Goal: Task Accomplishment & Management: Use online tool/utility

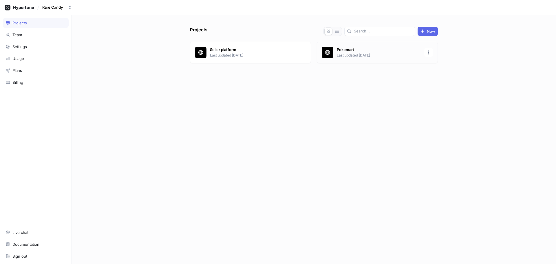
click at [343, 50] on p "Pokemart" at bounding box center [379, 50] width 84 height 6
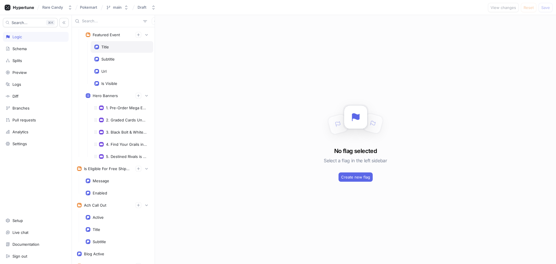
scroll to position [956, 0]
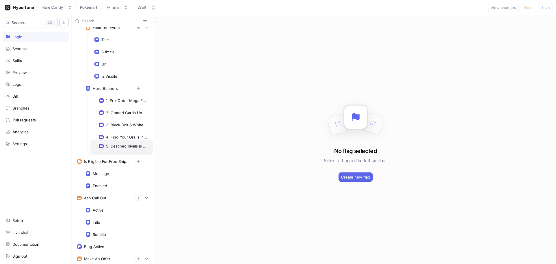
drag, startPoint x: 95, startPoint y: 152, endPoint x: 96, endPoint y: 149, distance: 3.2
click at [96, 149] on span at bounding box center [95, 145] width 9 height 9
click at [114, 150] on div "5. Destined Rivals is Here!" at bounding box center [126, 149] width 41 height 5
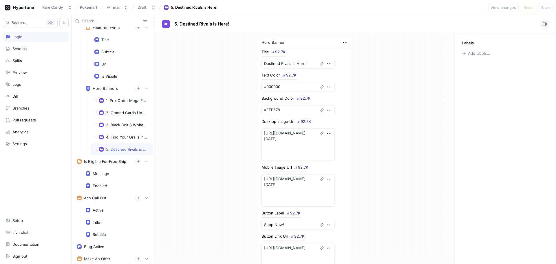
click at [346, 44] on div "Hero Banner" at bounding box center [305, 42] width 92 height 9
click at [344, 43] on icon "button" at bounding box center [345, 42] width 6 height 6
click at [372, 131] on div "Hero Banner Title 92.7K Destined Rivals is Here! Text Color 92.7K #000000 Backg…" at bounding box center [305, 178] width 300 height 290
click at [304, 61] on textarea "Destined Rivals is Here!" at bounding box center [298, 64] width 73 height 10
click at [285, 110] on textarea "#FFE578" at bounding box center [298, 110] width 73 height 10
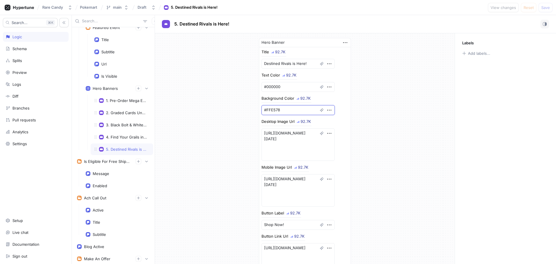
drag, startPoint x: 285, startPoint y: 110, endPoint x: 265, endPoint y: 110, distance: 19.7
click at [265, 110] on textarea "#FFE578" at bounding box center [298, 110] width 73 height 10
click at [281, 109] on textarea "#FFE578" at bounding box center [298, 110] width 73 height 10
type textarea "x"
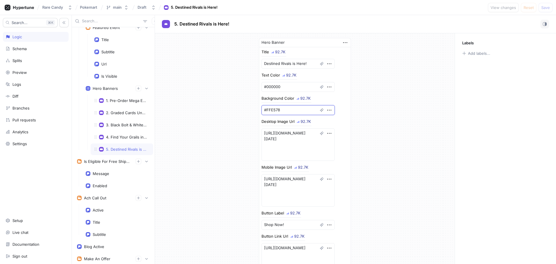
type textarea "#c"
type textarea "x"
type textarea "#cb"
type textarea "x"
type textarea "#cbf"
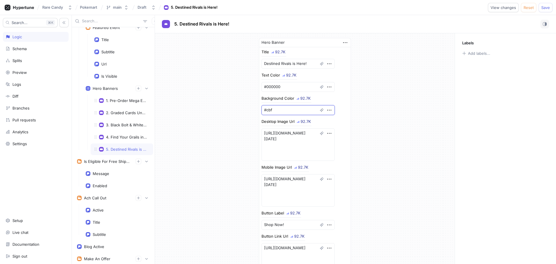
type textarea "x"
type textarea "#cbf0"
type textarea "x"
type textarea "#cbf06"
type textarea "x"
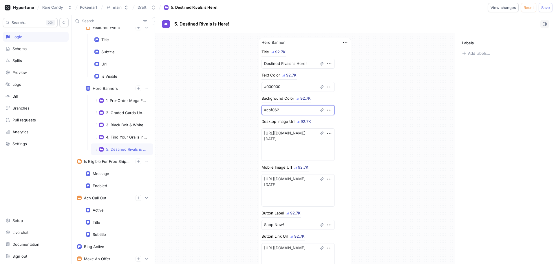
type textarea "#cbf062"
click at [375, 103] on div "Hero Banner Title 92.7K Destined Rivals is Here! Text Color 92.7K #000000 Backg…" at bounding box center [305, 178] width 300 height 290
click at [296, 64] on textarea "Destined Rivals is Here!" at bounding box center [298, 64] width 73 height 10
click at [296, 63] on textarea "Destined Rivals is Here!" at bounding box center [298, 64] width 73 height 10
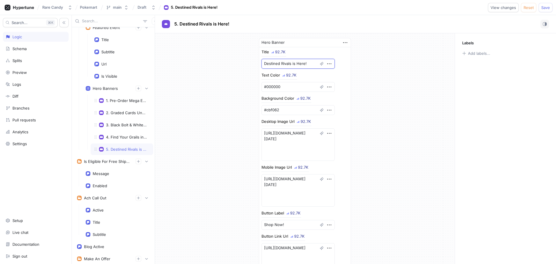
type textarea "x"
type textarea "T"
type textarea "x"
type textarea "Th"
type textarea "x"
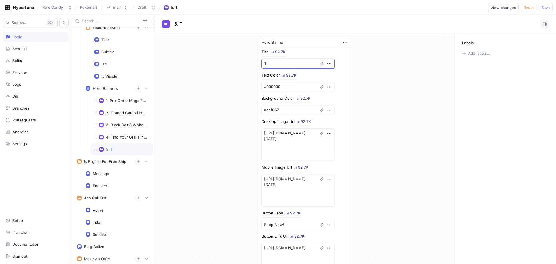
type textarea "The"
type textarea "x"
type textarea "The"
type textarea "x"
type textarea "The r"
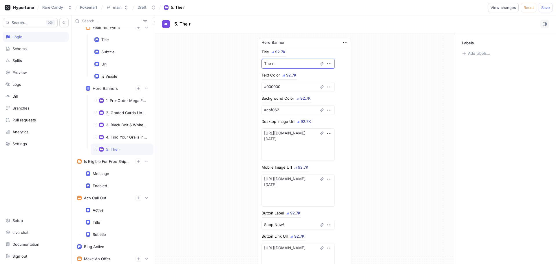
type textarea "x"
type textarea "The"
type textarea "x"
type textarea "The R"
type textarea "x"
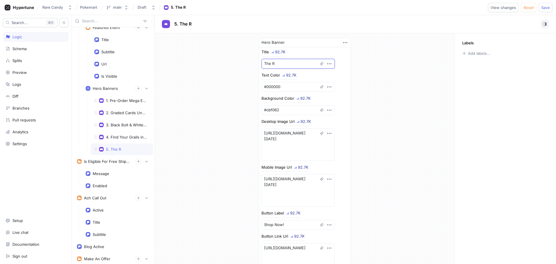
type textarea "The Ra"
type textarea "x"
type textarea "The Rar"
type textarea "x"
type textarea "The Rare"
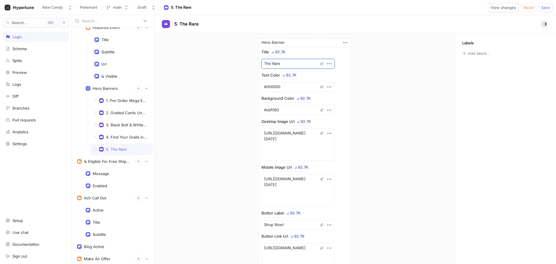
type textarea "x"
type textarea "The Rare"
type textarea "x"
type textarea "The Rare C"
type textarea "x"
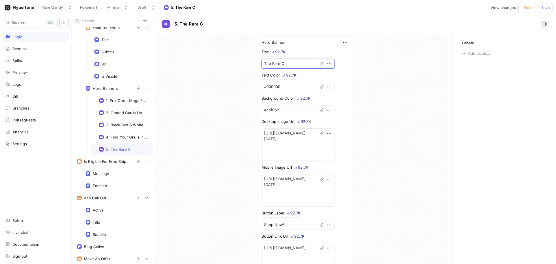
type textarea "The Rare Ca"
type textarea "x"
type textarea "The Rare Can"
type textarea "x"
type textarea "The Rare Cand"
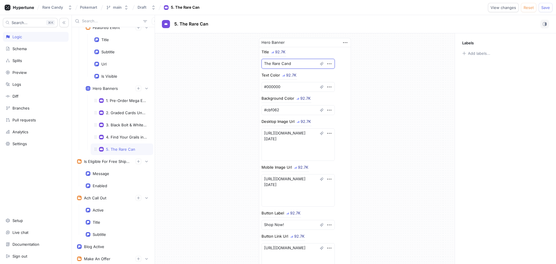
type textarea "x"
type textarea "The Rare Candy"
type textarea "x"
type textarea "The Rare Candy A"
type textarea "x"
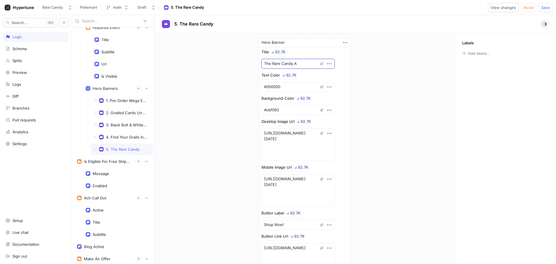
type textarea "The Rare Candy Ap"
type textarea "x"
type textarea "The Rare Candy App"
type textarea "x"
type textarea "The Rare Candy App"
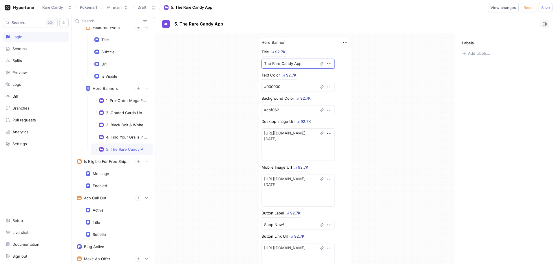
type textarea "x"
type textarea "The Rare Candy App i"
type textarea "x"
type textarea "The Rare Candy App is"
type textarea "x"
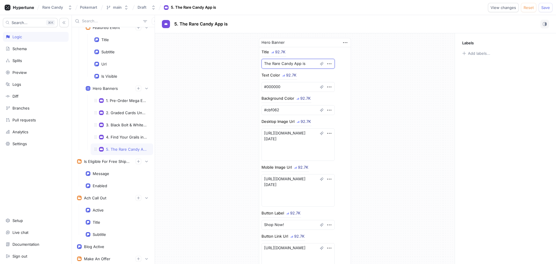
type textarea "The Rare Candy App is"
type textarea "x"
type textarea "The Rare Candy App is"
type textarea "x"
type textarea "The Rare Candy App i"
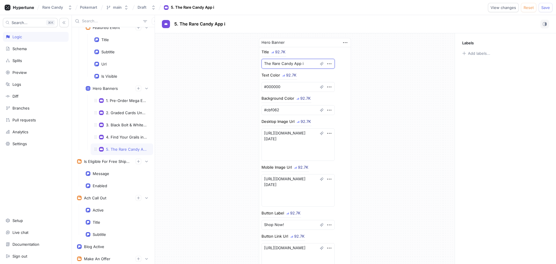
type textarea "x"
type textarea "The Rare Candy App"
type textarea "x"
type textarea "The Rare Candy Ap"
type textarea "x"
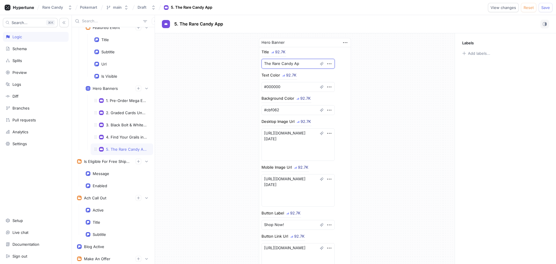
type textarea "The Rare Candy A"
type textarea "x"
type textarea "The Rare Candy"
type textarea "x"
type textarea "The Rare Candy"
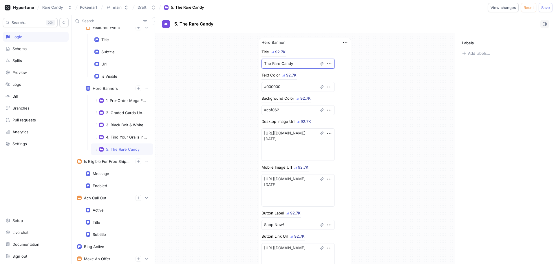
type textarea "x"
type textarea "The Rare Candy S"
type textarea "x"
type textarea "The Rare Candy Sc"
type textarea "x"
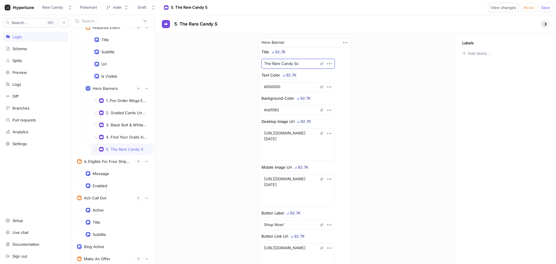
type textarea "The Rare Candy Sca"
type textarea "x"
type textarea "The Rare Candy Scan"
type textarea "x"
type textarea "The Rare Candy Scann"
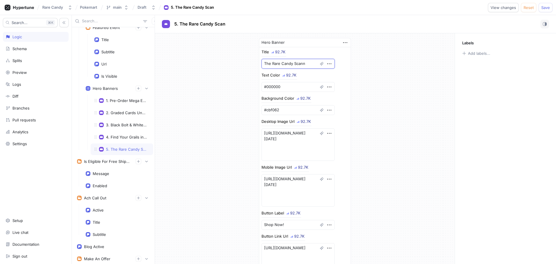
type textarea "x"
type textarea "The Rare Candy Scanne"
type textarea "x"
type textarea "The Rare Candy Scanner"
type textarea "x"
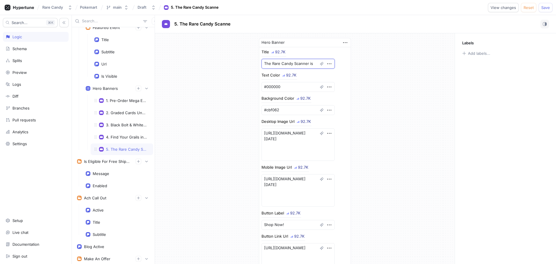
type textarea "The Rare Candy Scanner is"
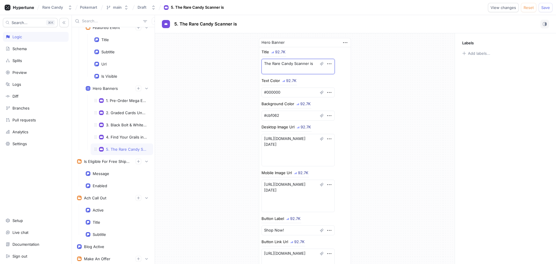
type textarea "x"
type textarea "The Rare Candy Scanner is fa"
type textarea "x"
type textarea "The Rare Candy Scanner is fas"
type textarea "x"
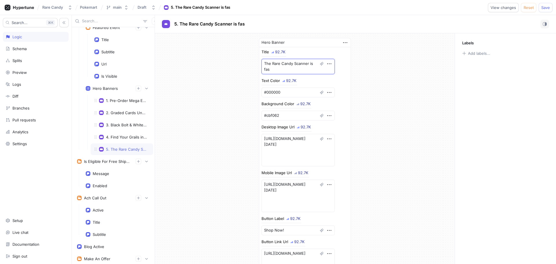
type textarea "The Rare Candy Scanner is fa"
type textarea "x"
type textarea "The Rare Candy Scanner is f"
type textarea "x"
type textarea "The Rare Candy Scanner is"
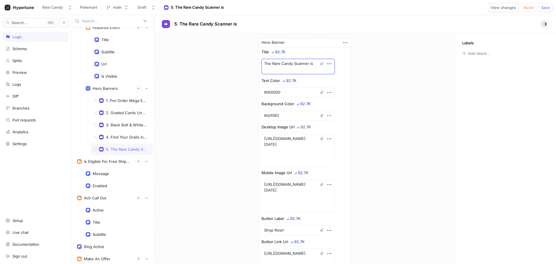
type textarea "x"
type textarea "The Rare Candy Scanner is"
type textarea "x"
type textarea "The Rare Candy Scanner is F"
type textarea "x"
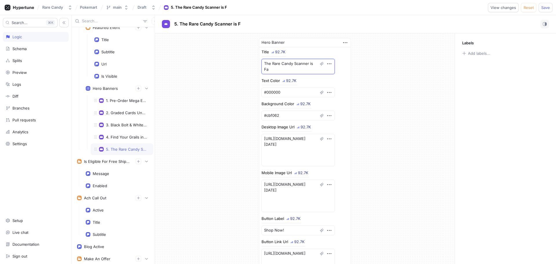
type textarea "The Rare Candy Scanner is Fas"
type textarea "x"
type textarea "The Rare Candy Scanner is Fast"
type textarea "x"
type textarea "The Rare Candy Scanner is Faste"
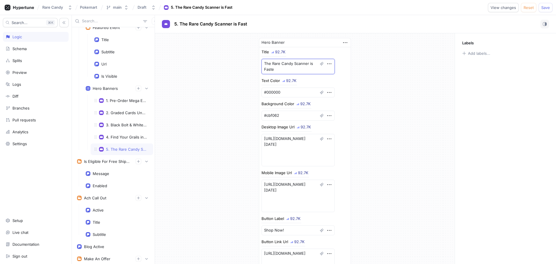
type textarea "x"
type textarea "The Rare Candy Scanner is Faster"
type textarea "x"
type textarea "The Rare Candy Scanner is Faster"
type textarea "x"
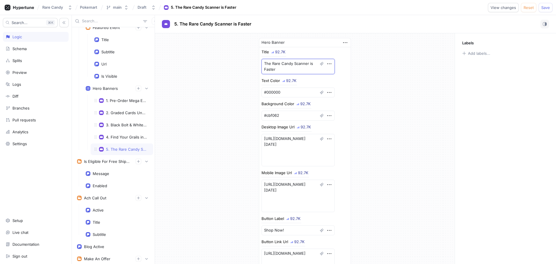
type textarea "The Rare Candy Scanner is Faster T"
type textarea "x"
type textarea "The Rare Candy Scanner is Faster Th"
type textarea "x"
type textarea "The Rare Candy Scanner is Faster Tha"
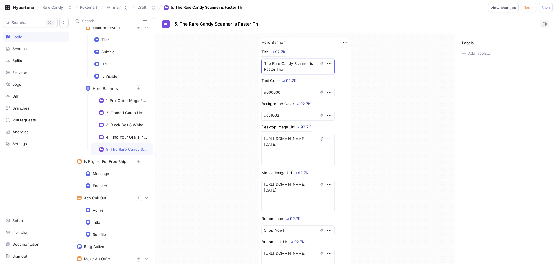
type textarea "x"
type textarea "The Rare Candy Scanner is Faster Than"
type textarea "x"
type textarea "The Rare Candy Scanner is Faster Than"
type textarea "x"
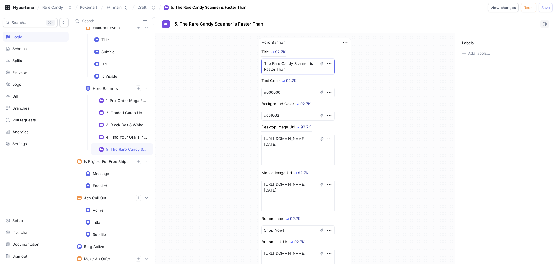
type textarea "The Rare Candy Scanner is Faster Than E"
type textarea "x"
type textarea "The Rare Candy Scanner is Faster Than Ev"
type textarea "x"
type textarea "The Rare Candy Scanner is Faster Than Eve"
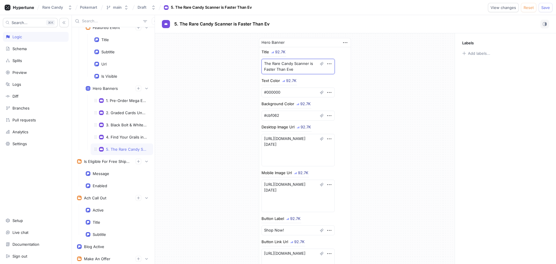
type textarea "x"
type textarea "The Rare Candy Scanner is Faster Than Ever"
type textarea "x"
type textarea "The Rare Candy Scanner is Faster Than Ever@"
type textarea "x"
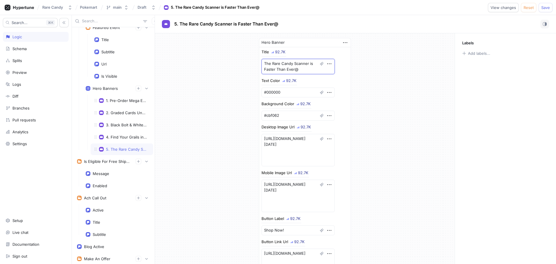
type textarea "The Rare Candy Scanner is Faster Than Ever"
type textarea "x"
type textarea "The Rare Candy Scanner is Faster Than Ever!"
type textarea "x"
type textarea "The Rare Candy Scanner is Faster Than Ever!"
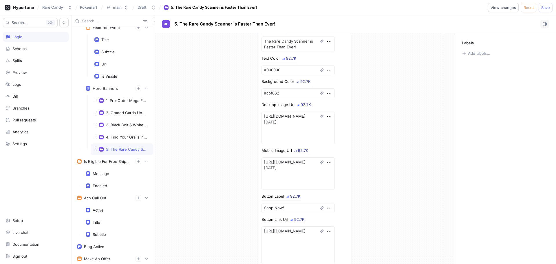
scroll to position [29, 0]
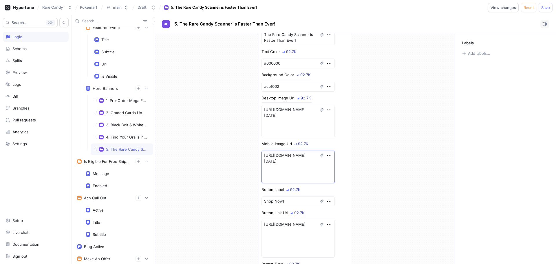
drag, startPoint x: 284, startPoint y: 179, endPoint x: 258, endPoint y: 154, distance: 36.5
click at [259, 154] on div "Title 92.7K The Rare Candy Scanner is Faster Than Ever! Text Color 92.7K #00000…" at bounding box center [305, 156] width 92 height 277
paste textarea "assets/marketing/heros/[DATE].24_scanner-page1_mobile.webp"
type textarea "x"
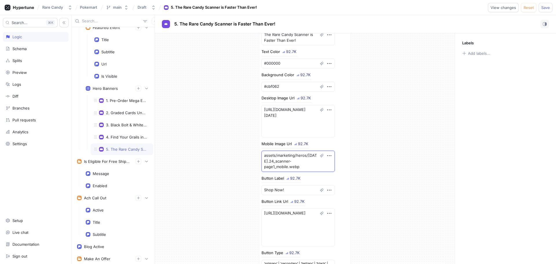
type textarea "assets/marketing/heros/[DATE].24_scanner-page1_mobile.webp"
click at [361, 155] on div "Hero Banner Title 92.7K The Rare Candy Scanner is Faster Than Ever! Text Color …" at bounding box center [305, 146] width 300 height 285
click at [311, 166] on textarea "assets/marketing/heros/[DATE].24_scanner-page1_mobile.webp" at bounding box center [298, 161] width 73 height 21
type textarea "x"
type textarea "[URL][DOMAIN_NAME][DATE]"
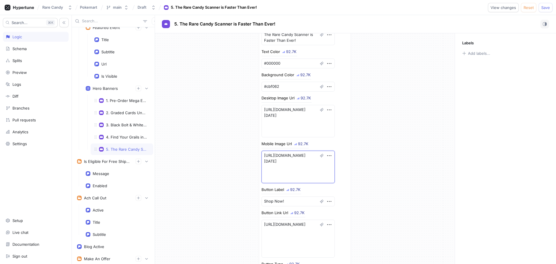
click at [286, 178] on textarea "[URL][DOMAIN_NAME][DATE]" at bounding box center [298, 167] width 73 height 32
drag, startPoint x: 284, startPoint y: 179, endPoint x: 272, endPoint y: 163, distance: 19.5
click at [272, 163] on textarea "[URL][DOMAIN_NAME][DATE]" at bounding box center [298, 167] width 73 height 32
paste textarea "August/08.24_scanner-page1_mobile.webp"
type textarea "x"
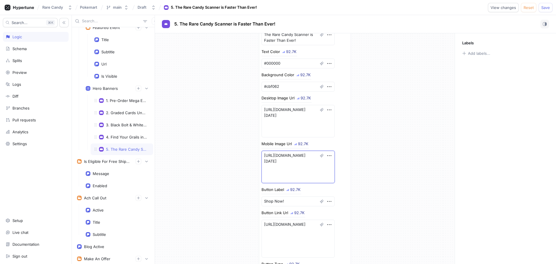
type textarea "[URL][DOMAIN_NAME][DATE]"
type textarea "x"
type textarea "[URL][DOMAIN_NAME][DATE]"
click at [348, 163] on div "Title 92.7K The Rare Candy Scanner is Faster Than Ever! Text Color 92.7K #00000…" at bounding box center [305, 156] width 92 height 277
drag, startPoint x: 277, startPoint y: 134, endPoint x: 272, endPoint y: 116, distance: 19.0
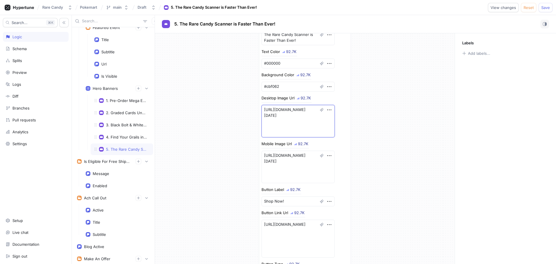
click at [272, 116] on textarea "[URL][DOMAIN_NAME][DATE]" at bounding box center [298, 121] width 73 height 32
paste textarea "August/08.24_scanner-page"
type textarea "x"
type textarea "[URL][DOMAIN_NAME][DATE]"
type textarea "x"
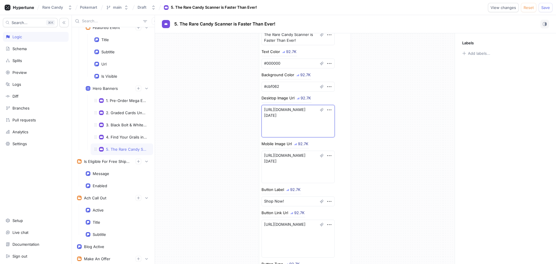
type textarea "[URL][DOMAIN_NAME][DATE]"
click at [381, 132] on div "Hero Banner Title 92.7K The Rare Candy Scanner is Faster Than Ever! Text Color …" at bounding box center [305, 152] width 300 height 296
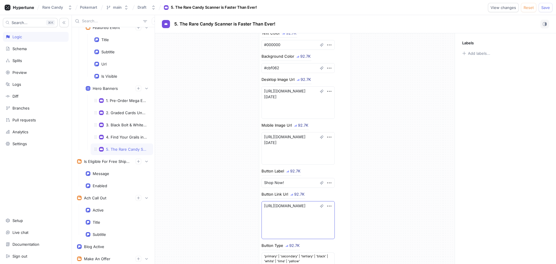
scroll to position [58, 0]
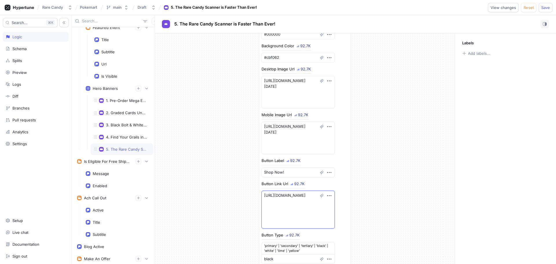
click at [304, 223] on textarea "[URL][DOMAIN_NAME]" at bounding box center [298, 210] width 73 height 38
drag, startPoint x: 304, startPoint y: 224, endPoint x: 303, endPoint y: 196, distance: 28.1
click at [303, 196] on textarea "[URL][DOMAIN_NAME]" at bounding box center [298, 210] width 73 height 38
type textarea "x"
type textarea "[URL][DOMAIN_NAME]"
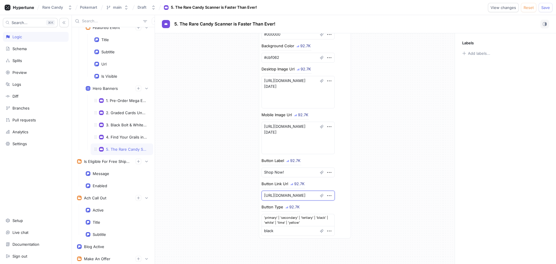
type textarea "x"
type textarea "[URL][DOMAIN_NAME]"
type textarea "x"
type textarea "[URL][DOMAIN_NAME]"
type textarea "x"
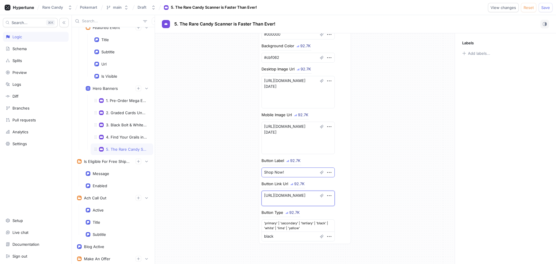
type textarea "[URL][DOMAIN_NAME]"
drag, startPoint x: 287, startPoint y: 173, endPoint x: 265, endPoint y: 171, distance: 22.7
click at [265, 171] on textarea "Shop Now!" at bounding box center [298, 173] width 73 height 10
type textarea "x"
type textarea "St"
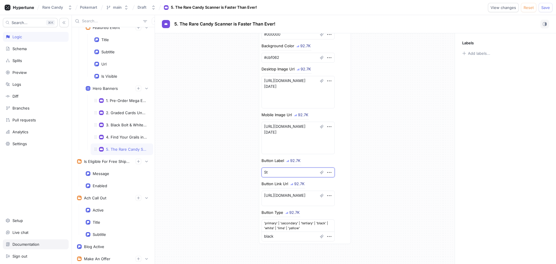
type textarea "x"
type textarea "Sta"
type textarea "x"
type textarea "Stat"
type textarea "x"
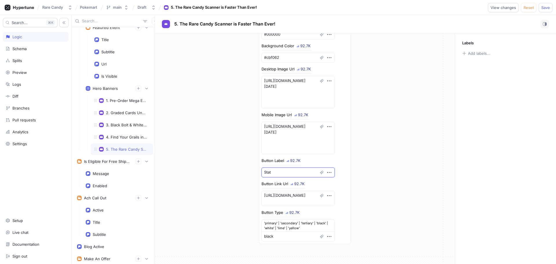
type textarea "Sta"
type textarea "x"
type textarea "Star"
type textarea "x"
type textarea "Start"
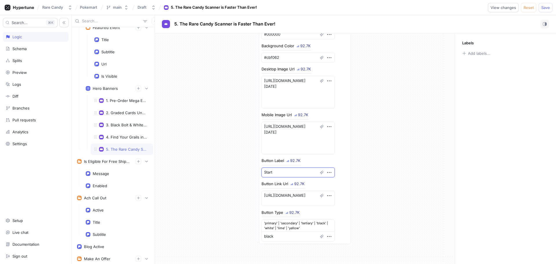
type textarea "x"
type textarea "Start"
type textarea "x"
type textarea "Start S"
type textarea "x"
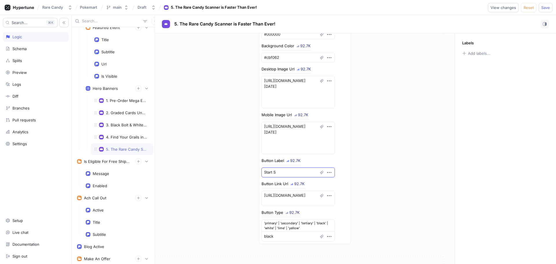
type textarea "Start Sc"
type textarea "x"
type textarea "Start Sca"
type textarea "x"
type textarea "Start Scan"
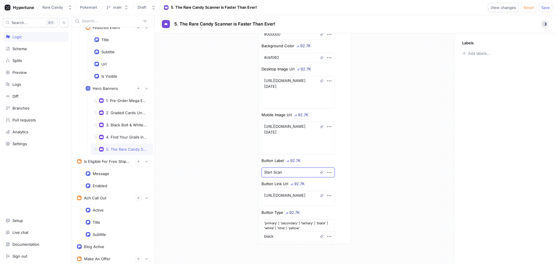
type textarea "x"
type textarea "Start Scann"
type textarea "x"
type textarea "Start Scanni"
type textarea "x"
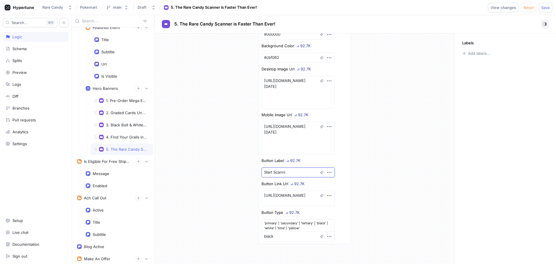
type textarea "Start Scannin"
type textarea "x"
type textarea "Start Scanning"
type textarea "x"
type textarea "Start Scanning"
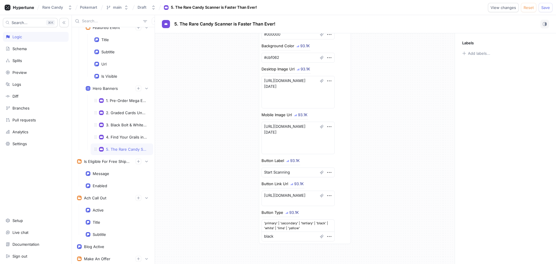
type textarea "x"
